Goal: Information Seeking & Learning: Check status

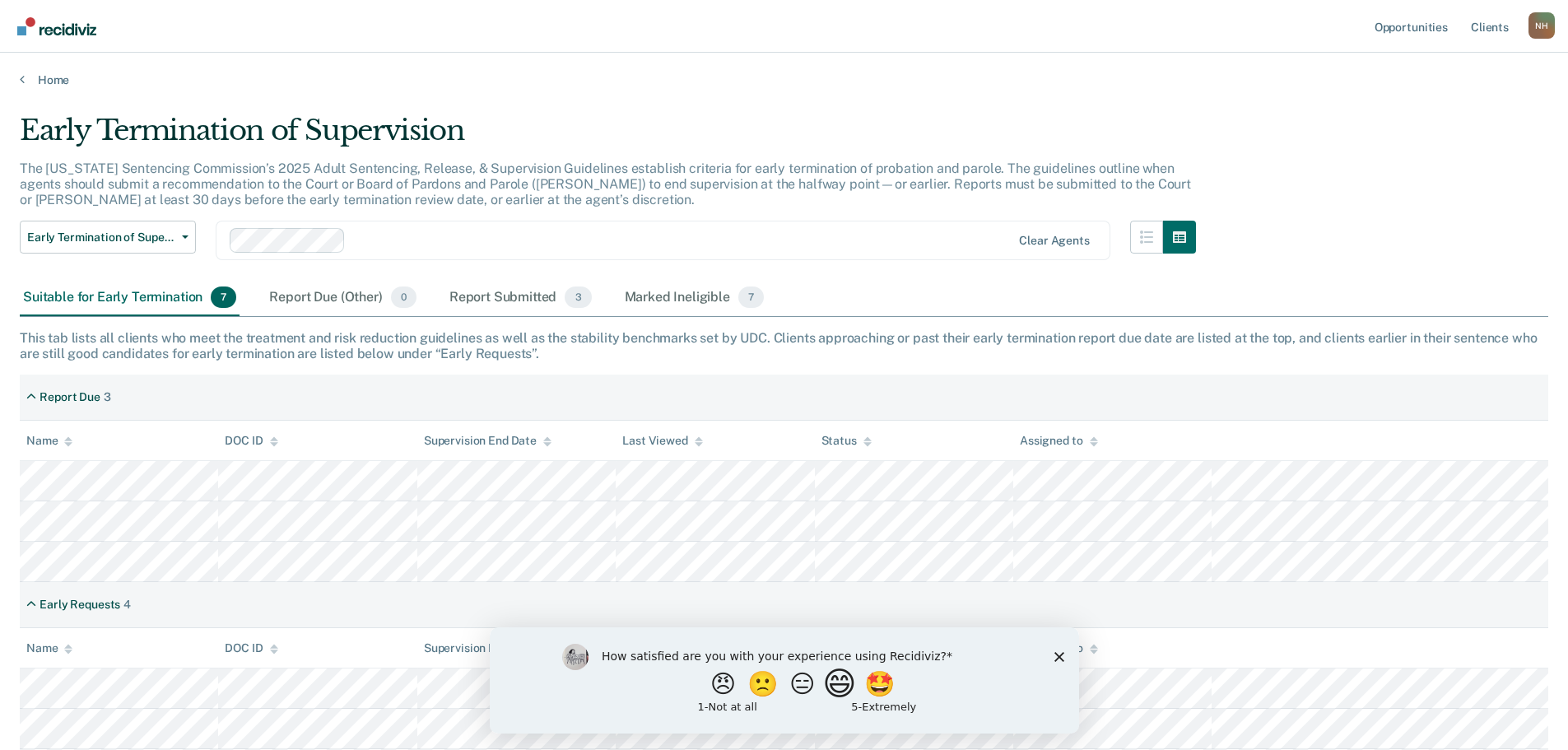
click at [840, 693] on button "😄" at bounding box center [841, 683] width 39 height 33
click at [1057, 667] on icon "Close survey" at bounding box center [1058, 664] width 10 height 10
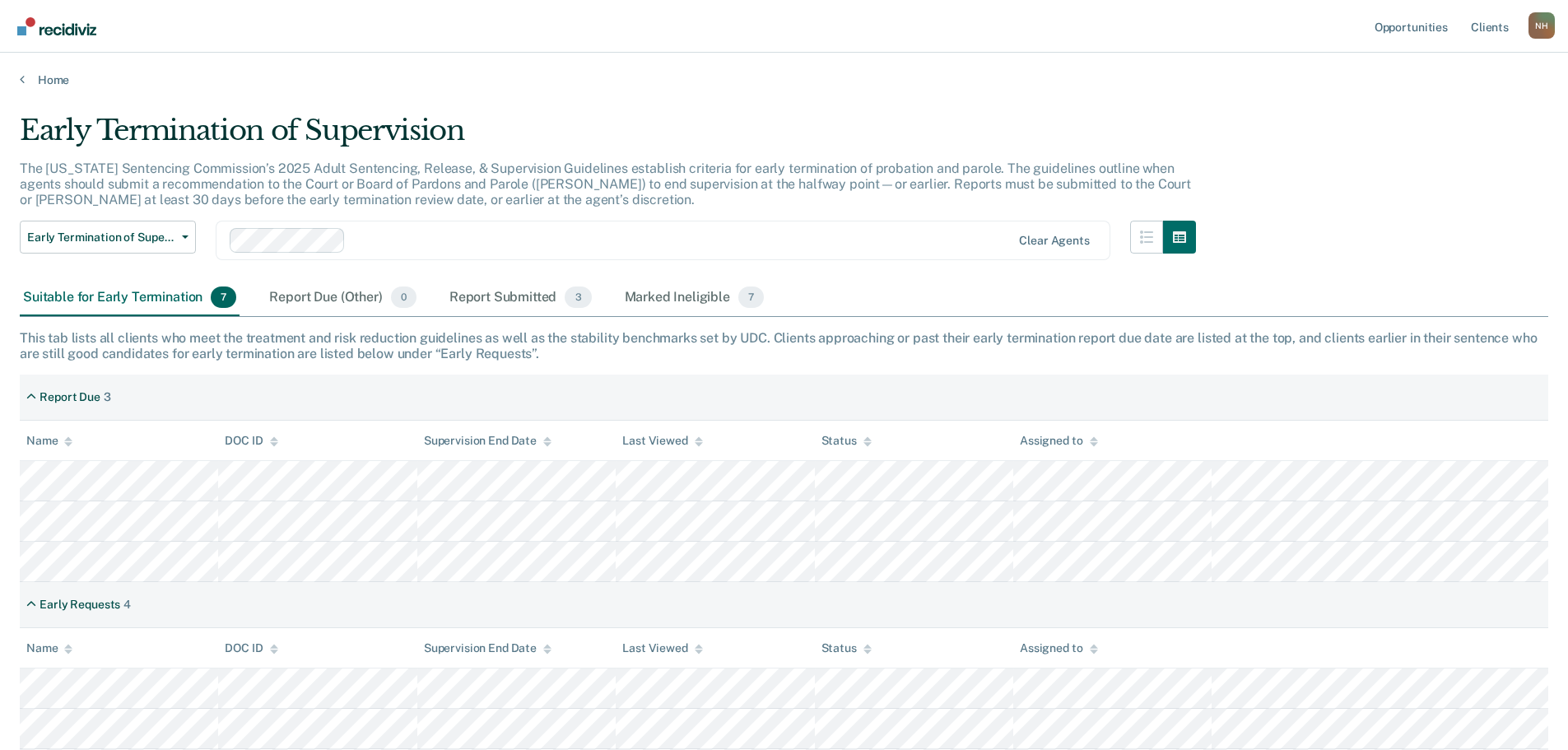
scroll to position [80, 0]
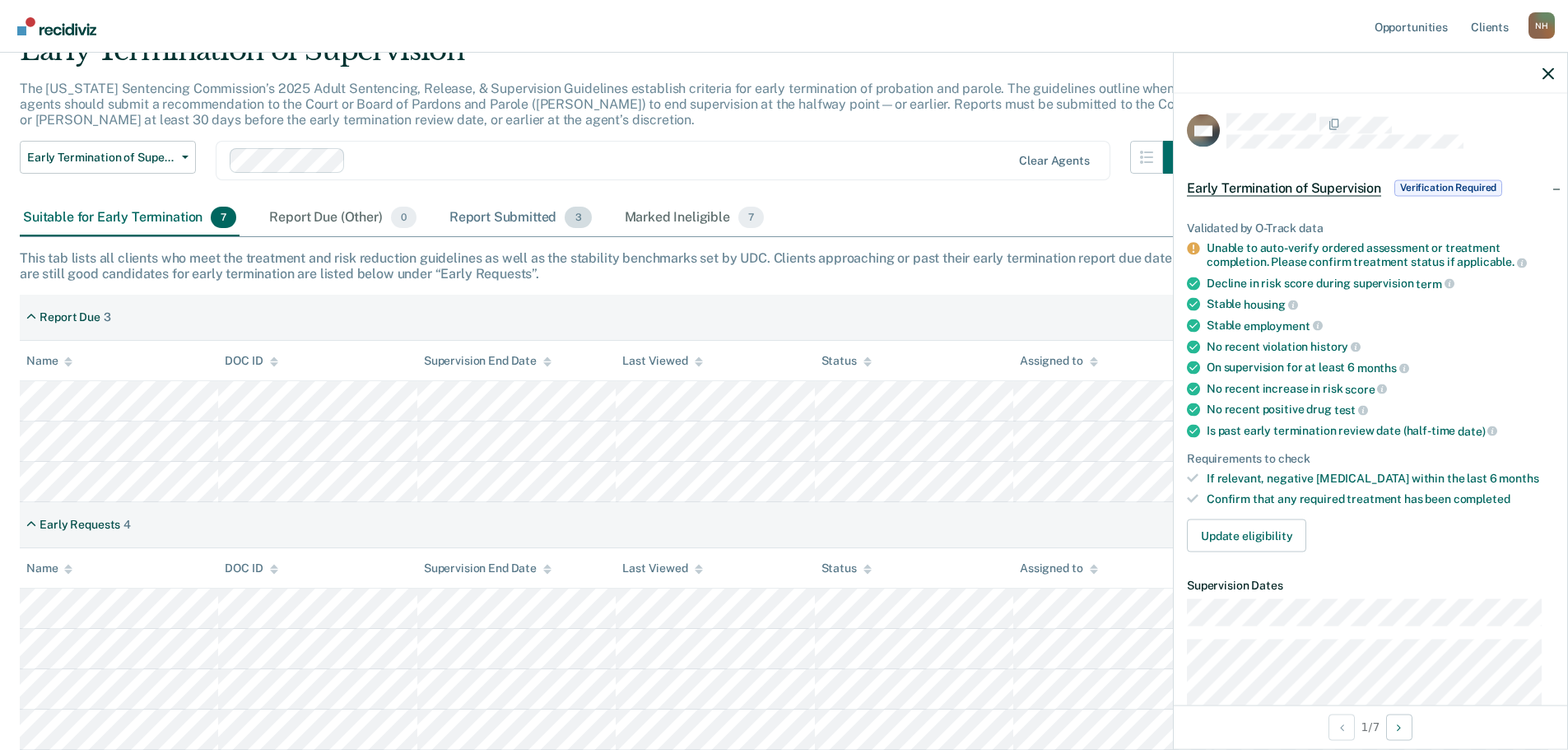
click at [495, 204] on div "Report Submitted 3" at bounding box center [520, 218] width 149 height 36
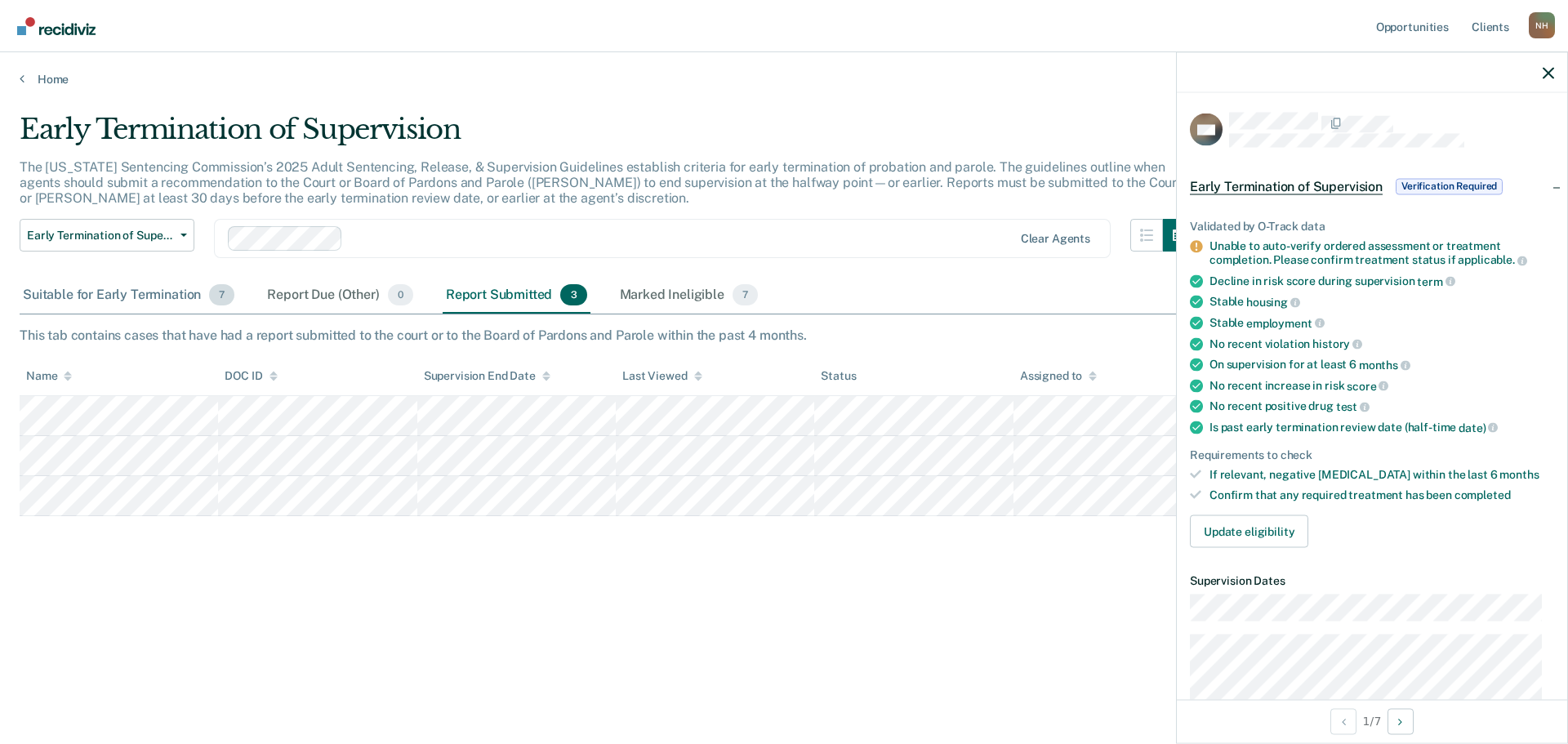
click at [109, 296] on div "Suitable for Early Termination 7" at bounding box center [128, 295] width 218 height 36
